Goal: Task Accomplishment & Management: Use online tool/utility

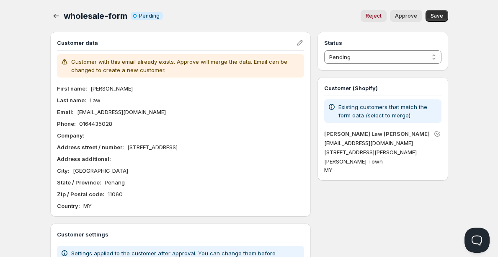
click at [106, 110] on p "[EMAIL_ADDRESS][DOMAIN_NAME]" at bounding box center [121, 112] width 89 height 8
copy p "[EMAIL_ADDRESS][DOMAIN_NAME]"
click at [93, 111] on p "[EMAIL_ADDRESS][DOMAIN_NAME]" at bounding box center [121, 112] width 89 height 8
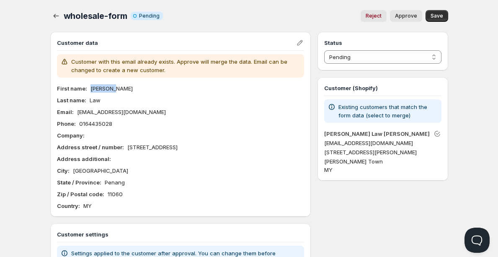
drag, startPoint x: 90, startPoint y: 89, endPoint x: 121, endPoint y: 90, distance: 31.0
click at [121, 90] on div "First name : [PERSON_NAME]" at bounding box center [180, 88] width 247 height 8
copy p "[PERSON_NAME]"
click at [99, 111] on p "[EMAIL_ADDRESS][DOMAIN_NAME]" at bounding box center [121, 112] width 89 height 8
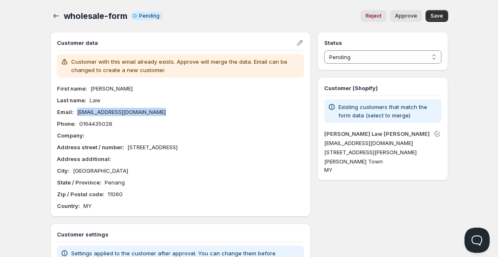
click at [99, 111] on p "[EMAIL_ADDRESS][DOMAIN_NAME]" at bounding box center [121, 112] width 89 height 8
copy p "[EMAIL_ADDRESS][DOMAIN_NAME]"
click at [116, 143] on p "Address street / number :" at bounding box center [90, 147] width 67 height 8
drag, startPoint x: 126, startPoint y: 146, endPoint x: 293, endPoint y: 147, distance: 166.7
click at [293, 147] on div "Address street / number : [STREET_ADDRESS]" at bounding box center [180, 147] width 247 height 8
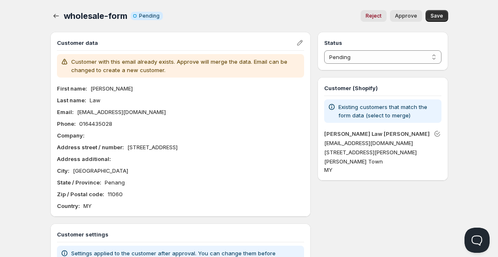
copy p "[STREET_ADDRESS]"
click at [103, 126] on p "0164435028" at bounding box center [95, 123] width 33 height 8
copy p "0164435028"
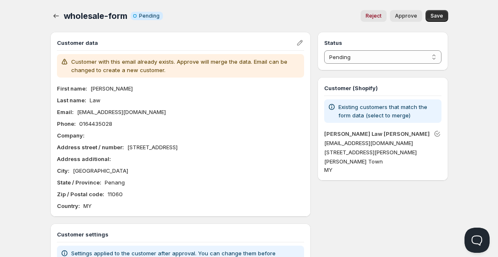
click at [150, 149] on p "[STREET_ADDRESS]" at bounding box center [152, 147] width 50 height 8
